Goal: Task Accomplishment & Management: Use online tool/utility

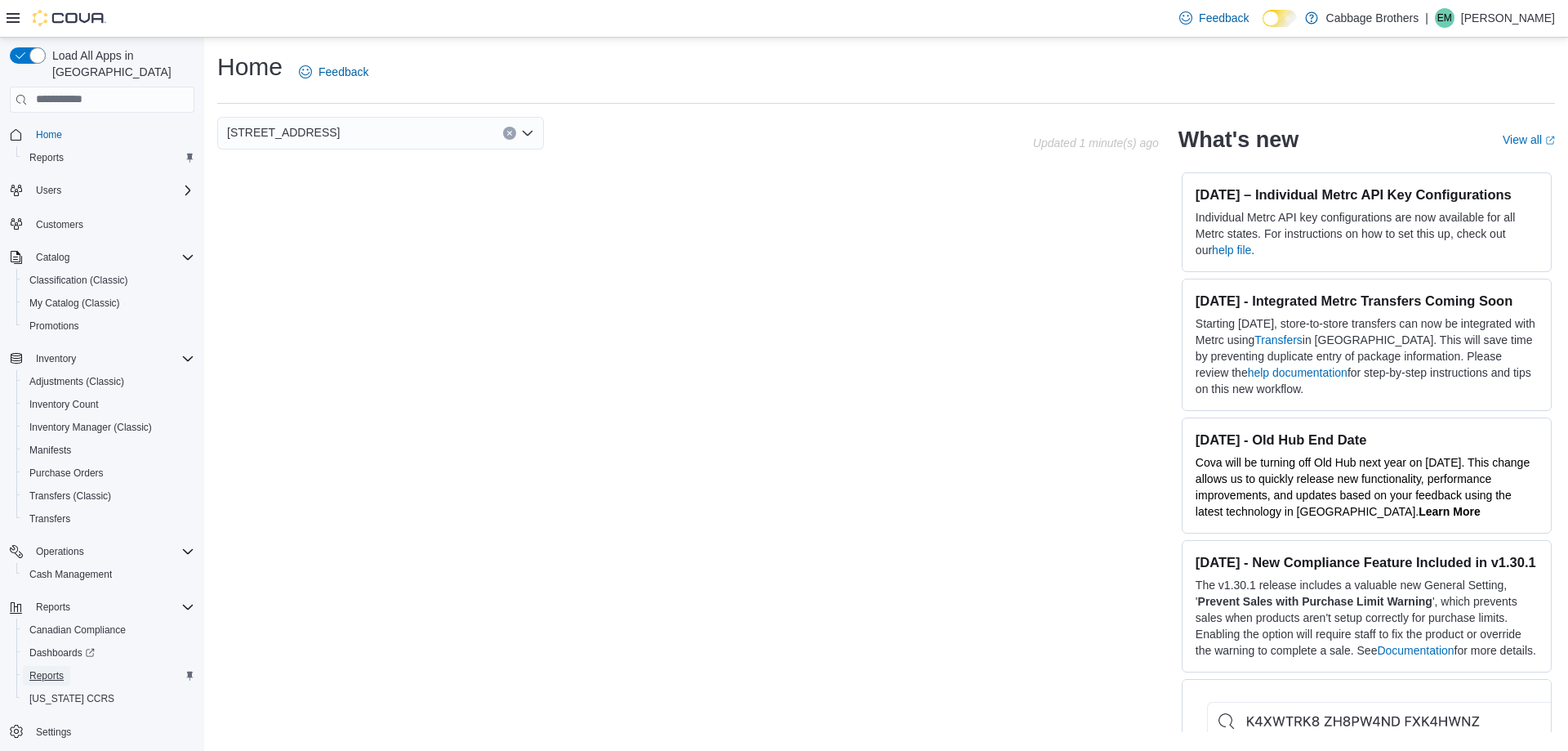
click at [55, 669] on span "Reports" at bounding box center [46, 676] width 34 height 13
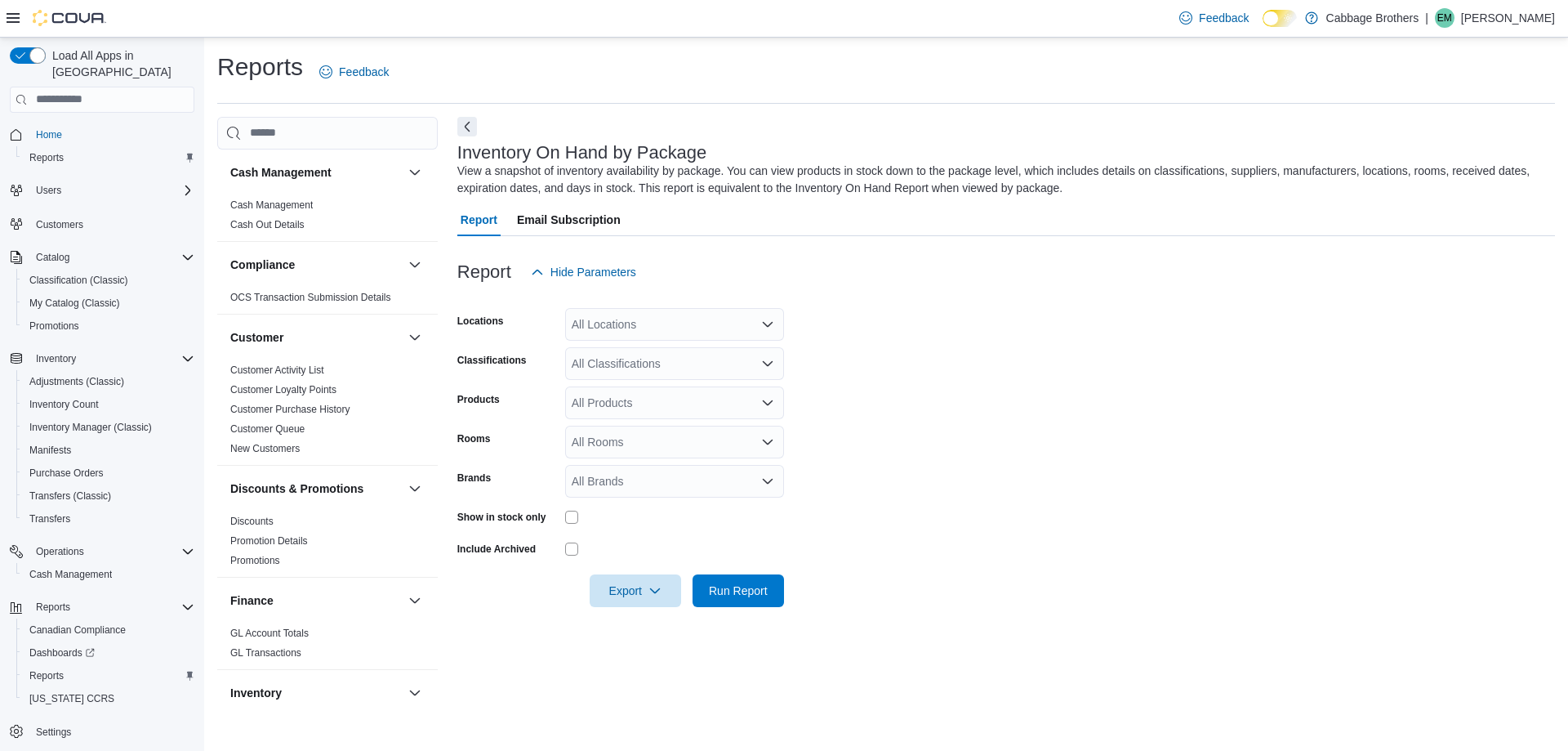
click at [648, 325] on div "All Locations" at bounding box center [674, 324] width 219 height 33
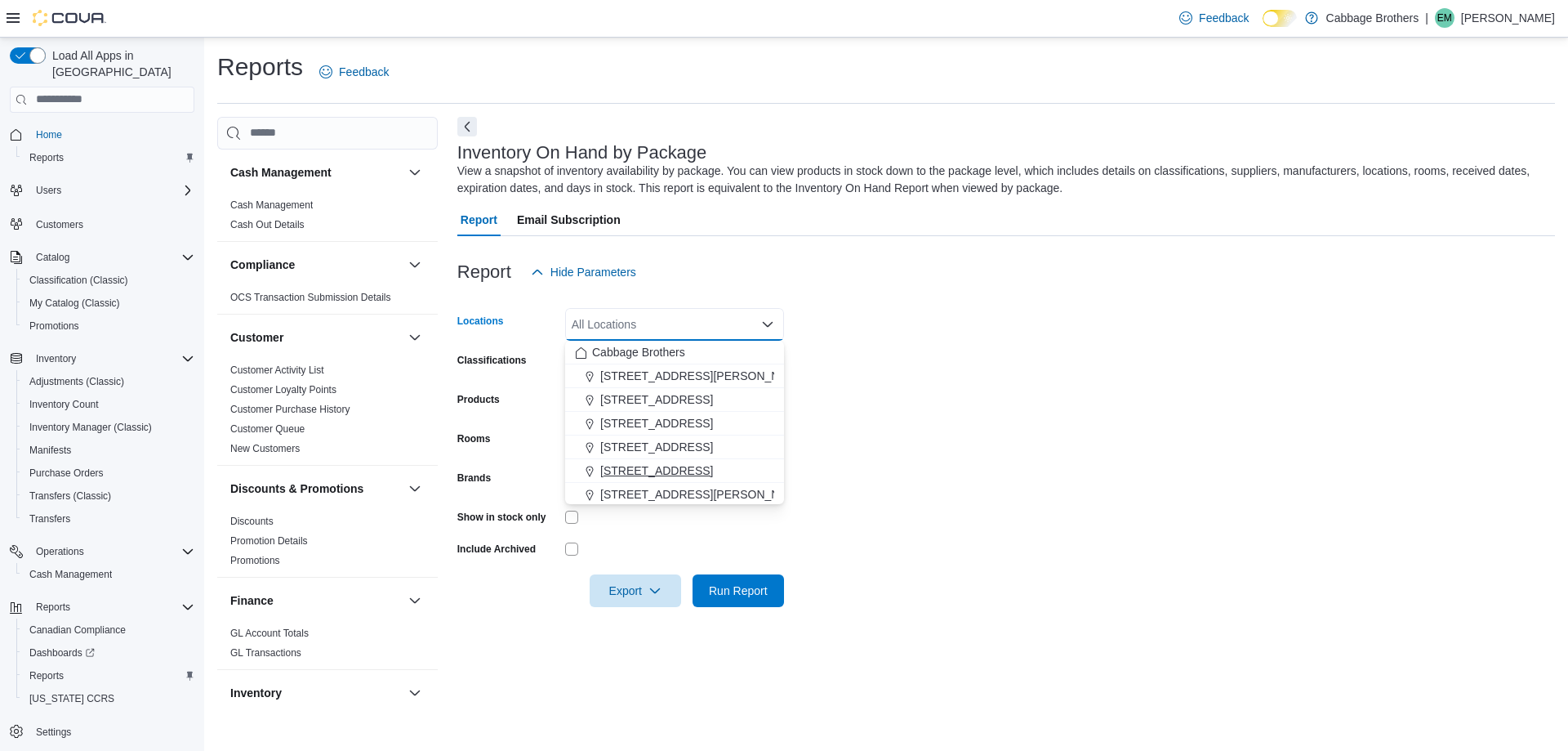
click at [653, 470] on span "[STREET_ADDRESS]" at bounding box center [656, 471] width 113 height 16
click at [981, 415] on form "Locations [STREET_ADDRESS] Selected. [STREET_ADDRESS]. Press Backspace to delet…" at bounding box center [1006, 448] width 1098 height 319
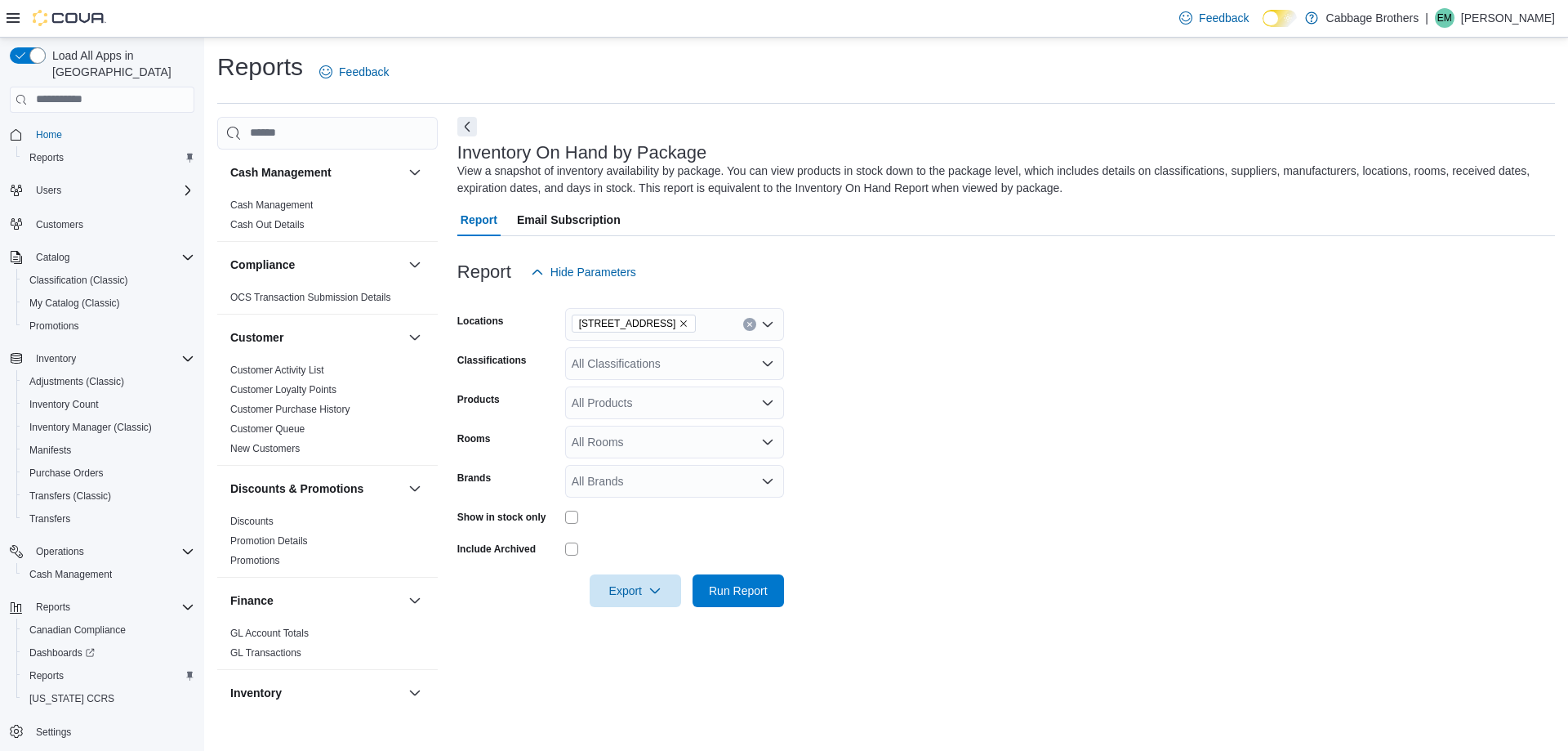
click at [631, 366] on div "All Classifications" at bounding box center [674, 364] width 219 height 33
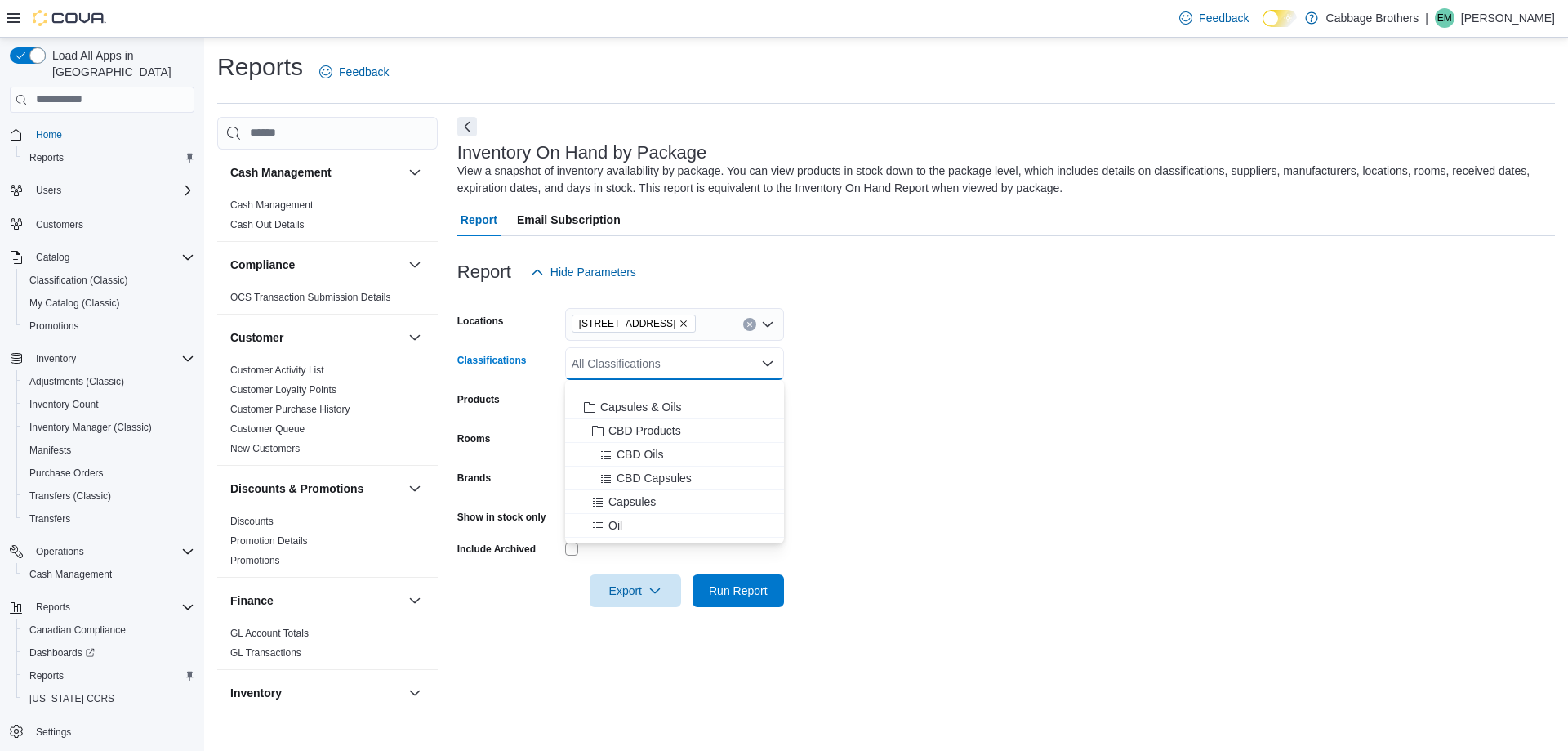
scroll to position [327, 0]
click at [606, 469] on span "Edibles" at bounding box center [619, 467] width 38 height 16
click at [924, 496] on form "Locations [STREET_ADDRESS] Classifications Edibles Combo box. Selected. Edibles…" at bounding box center [1006, 448] width 1098 height 319
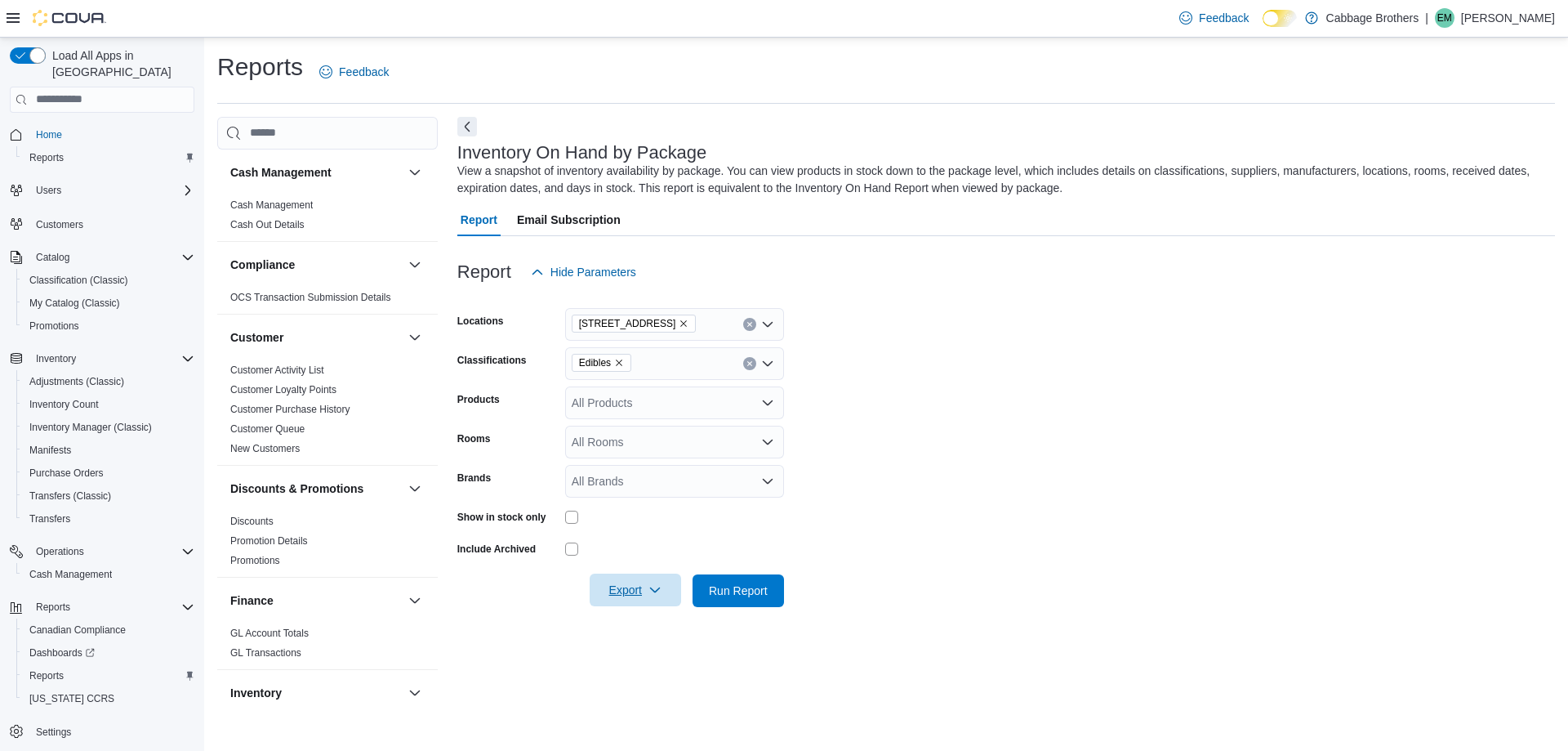
click at [654, 589] on icon "button" at bounding box center [654, 590] width 13 height 13
click at [646, 663] on button "Export to Csv" at bounding box center [638, 657] width 93 height 33
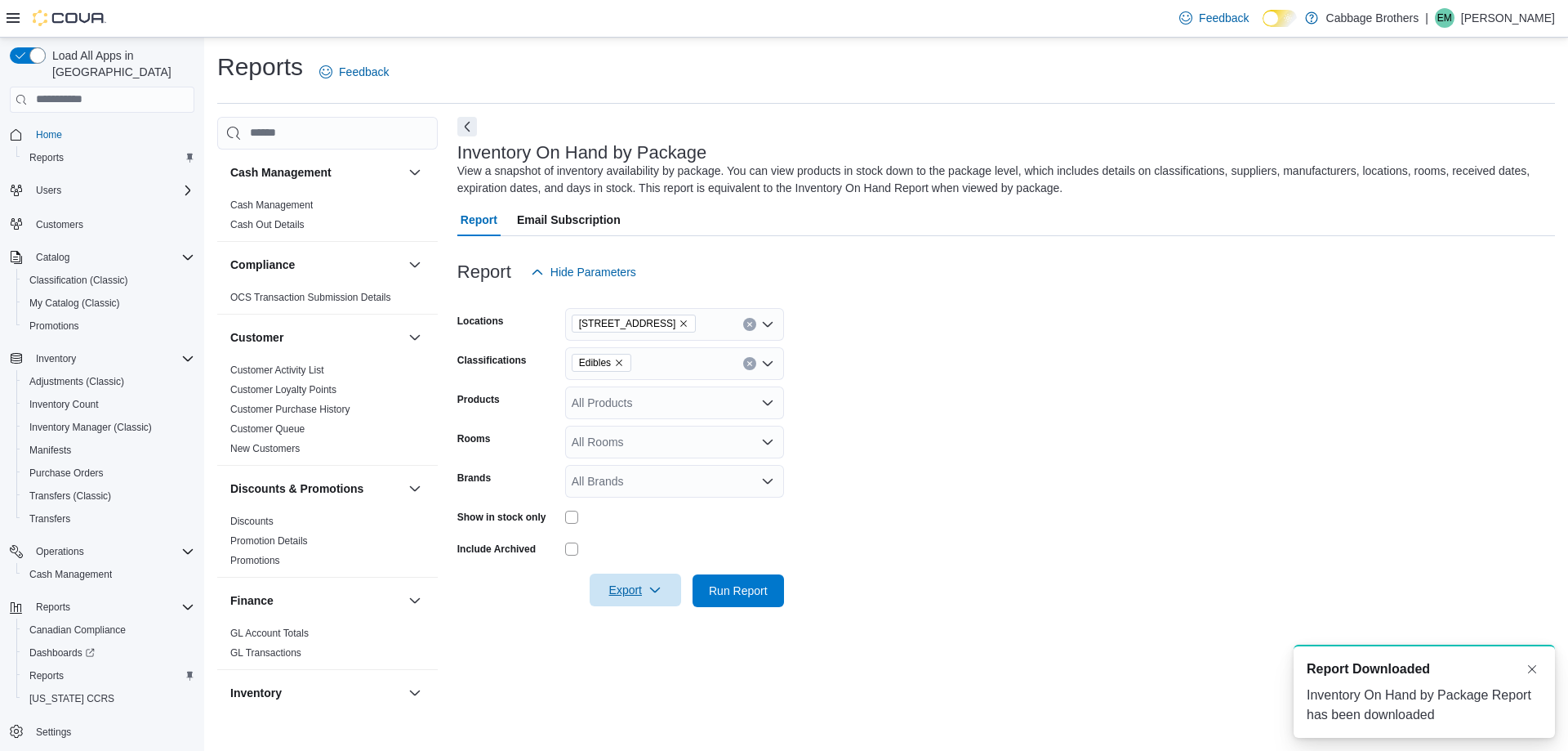
scroll to position [0, 0]
